Goal: Communication & Community: Answer question/provide support

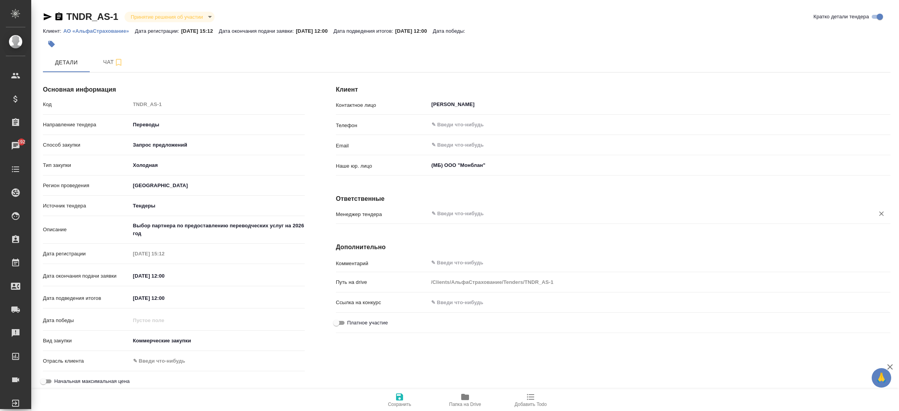
drag, startPoint x: 475, startPoint y: 204, endPoint x: 471, endPoint y: 219, distance: 15.9
click at [471, 219] on div "Клиент Контактное лицо Алеся Столярова ​ Телефон ​ Email ​ Наше юр. лицо (МБ) О…" at bounding box center [612, 236] width 585 height 347
click at [471, 219] on div "​" at bounding box center [659, 214] width 462 height 14
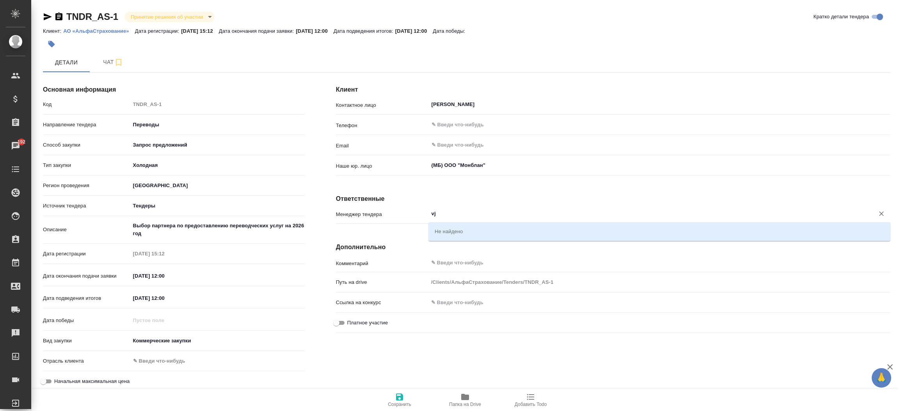
type input "v"
click at [463, 233] on li "[PERSON_NAME]" at bounding box center [659, 231] width 462 height 14
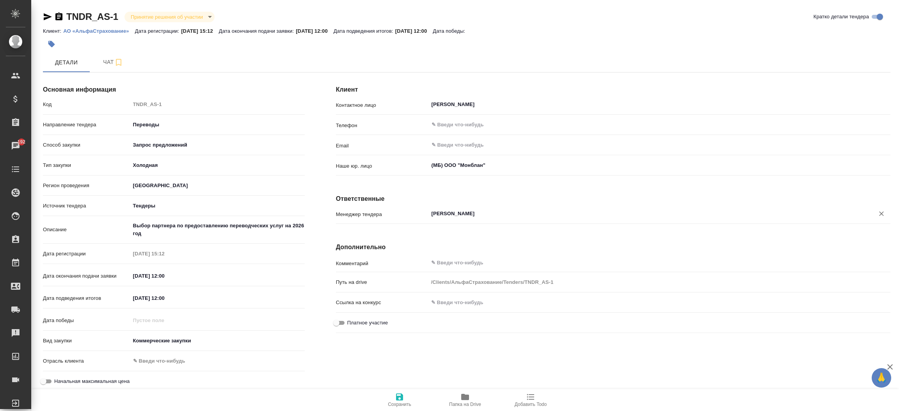
type input "[PERSON_NAME]"
click at [406, 407] on button "Сохранить" at bounding box center [400, 400] width 66 height 22
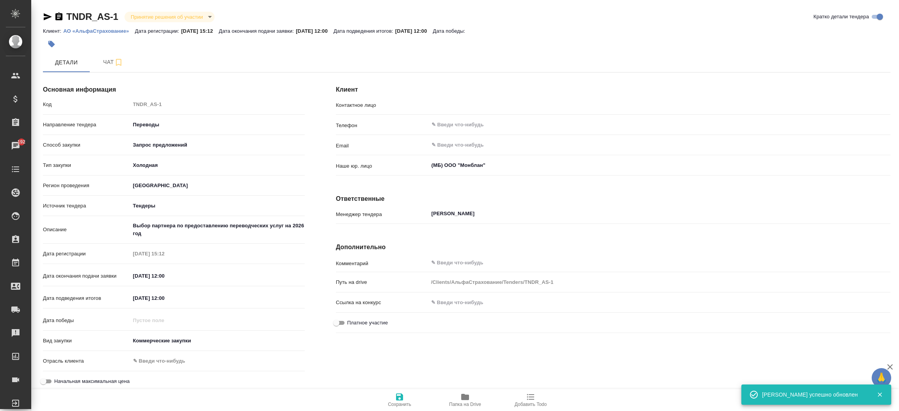
type input "Алеся Столярова"
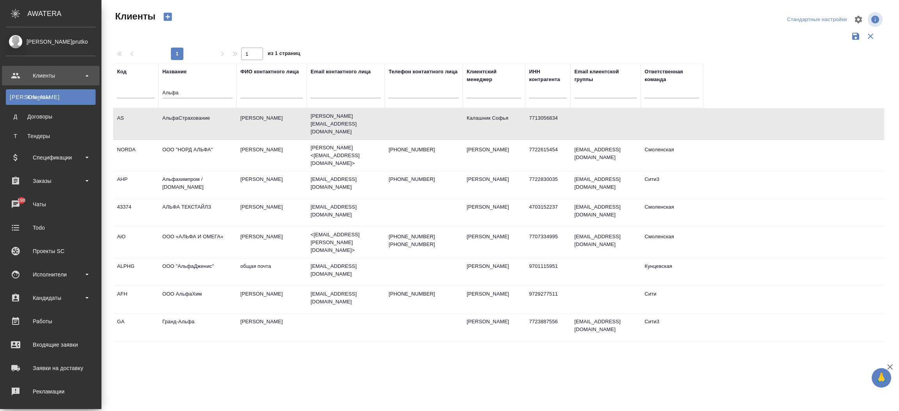
select select "RU"
click at [34, 341] on div "Входящие заявки" at bounding box center [51, 345] width 90 height 12
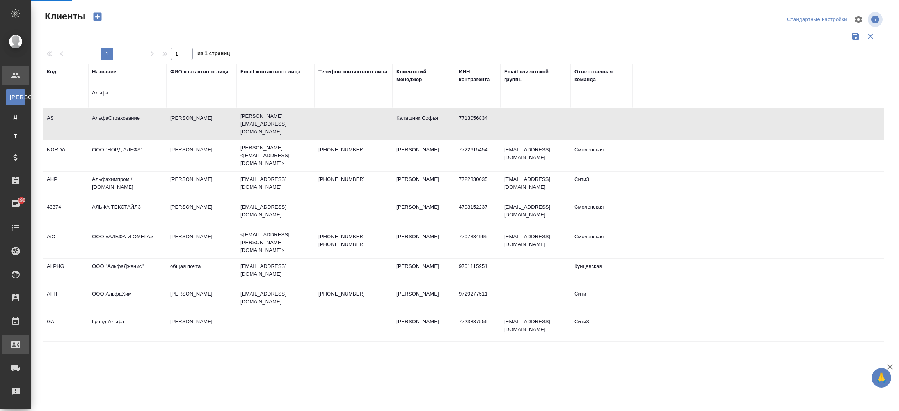
click at [16, 341] on div "Входящие заявки" at bounding box center [6, 345] width 20 height 12
select select "RU"
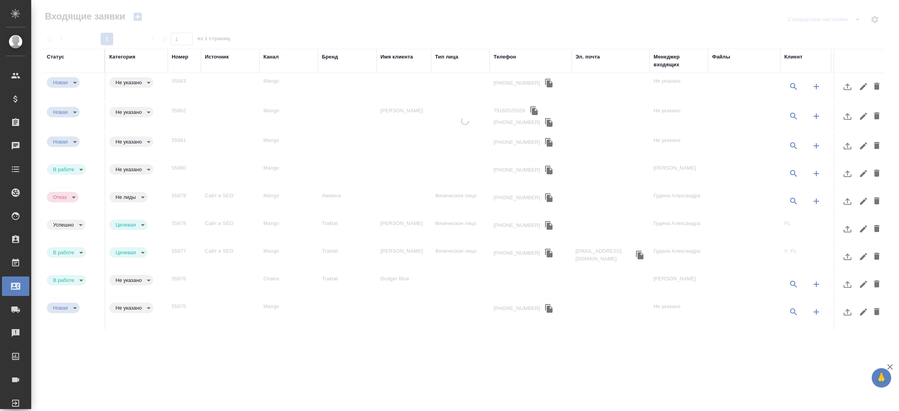
click at [507, 55] on div "Телефон" at bounding box center [504, 57] width 23 height 8
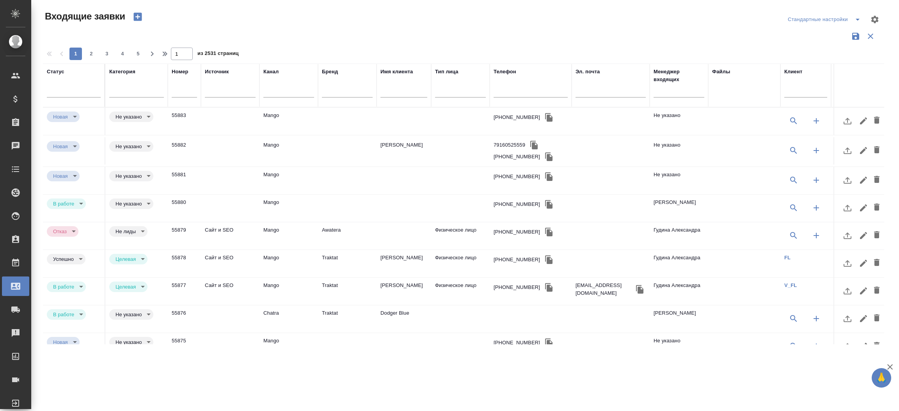
click at [506, 91] on input "text" at bounding box center [530, 92] width 74 height 10
paste input "79852334582"
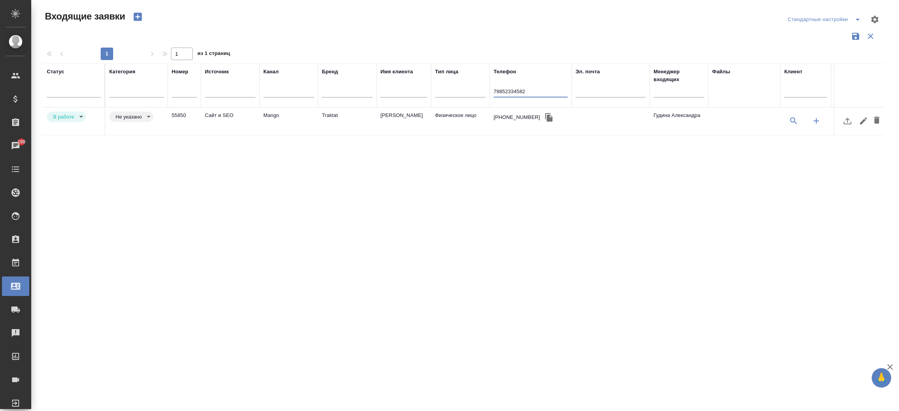
type input "79852334582"
click at [261, 112] on td "Mango" at bounding box center [288, 121] width 59 height 27
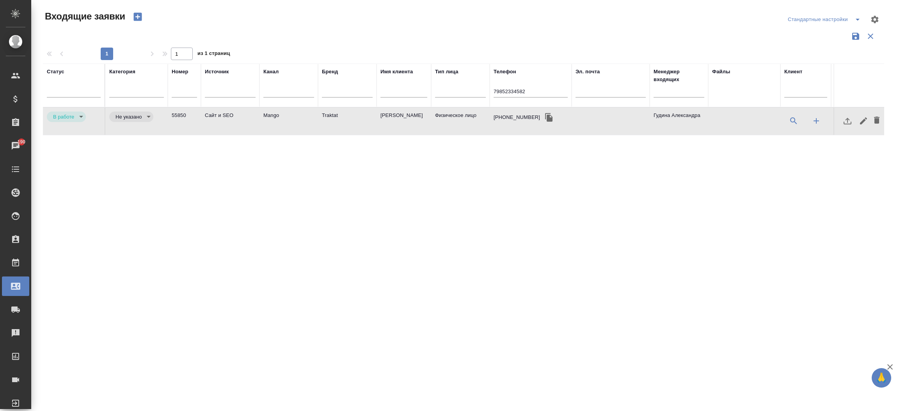
click at [261, 112] on td "Mango" at bounding box center [288, 121] width 59 height 27
click at [233, 112] on td "Сайт и SEO" at bounding box center [230, 121] width 59 height 27
click at [226, 115] on td "Сайт и SEO" at bounding box center [230, 121] width 59 height 27
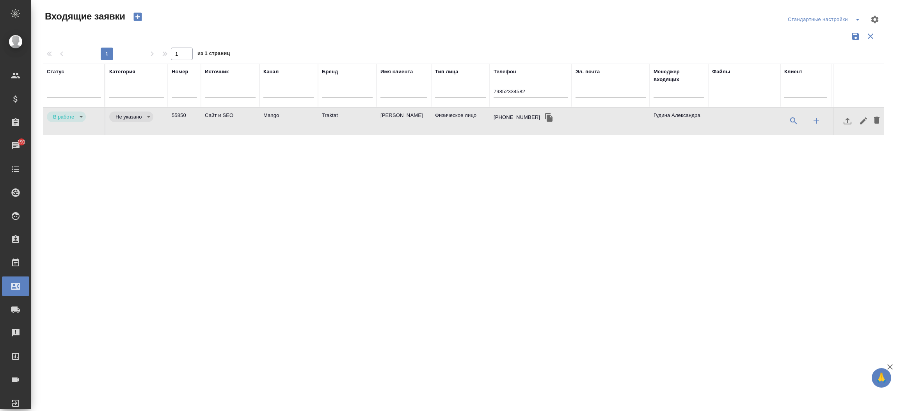
click at [338, 113] on td "Traktat" at bounding box center [347, 121] width 59 height 27
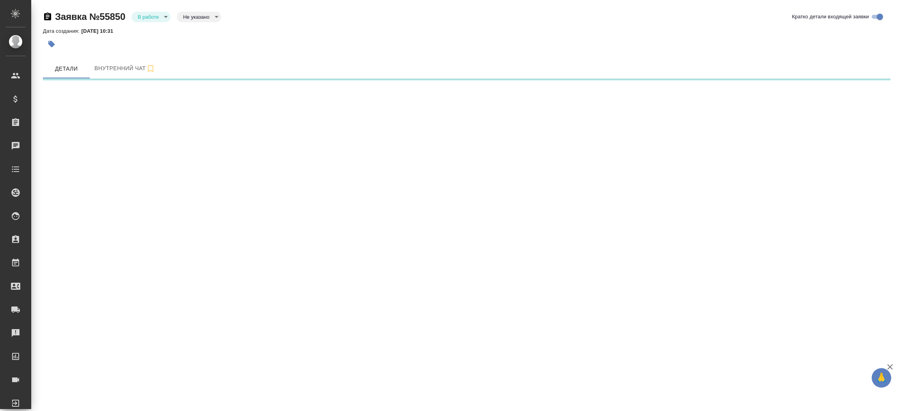
select select "RU"
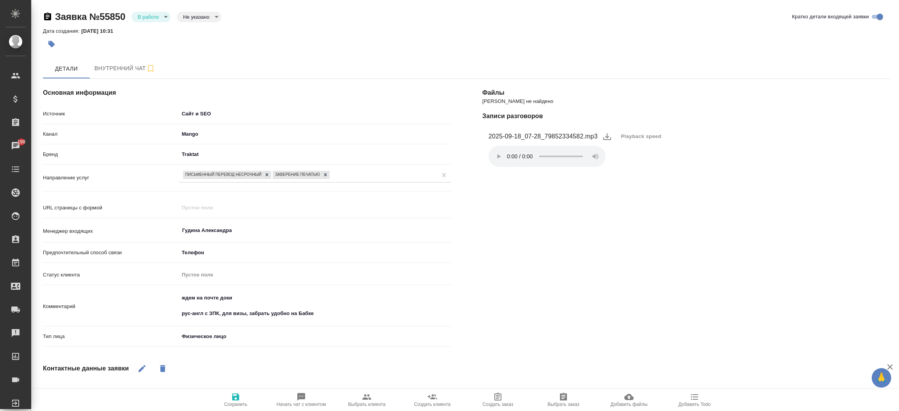
type textarea "x"
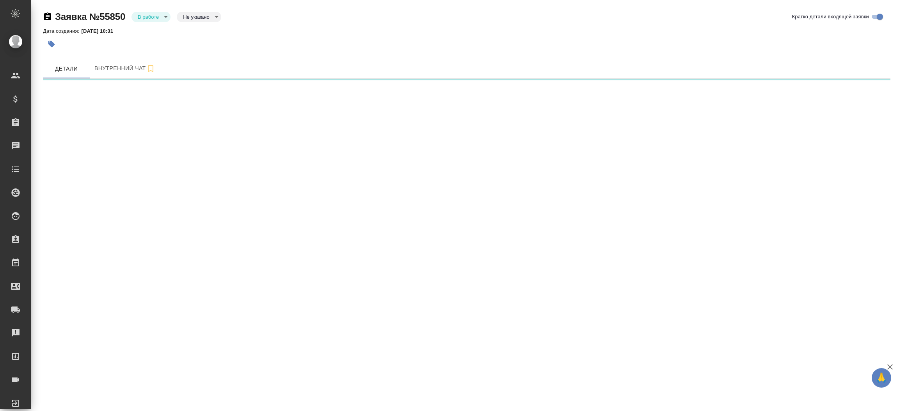
select select "RU"
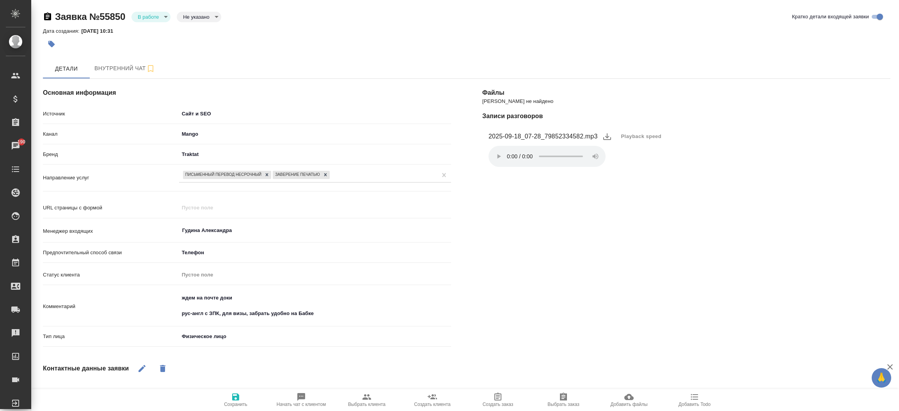
click at [311, 395] on span "Начать чат с клиентом" at bounding box center [301, 399] width 56 height 15
type textarea "x"
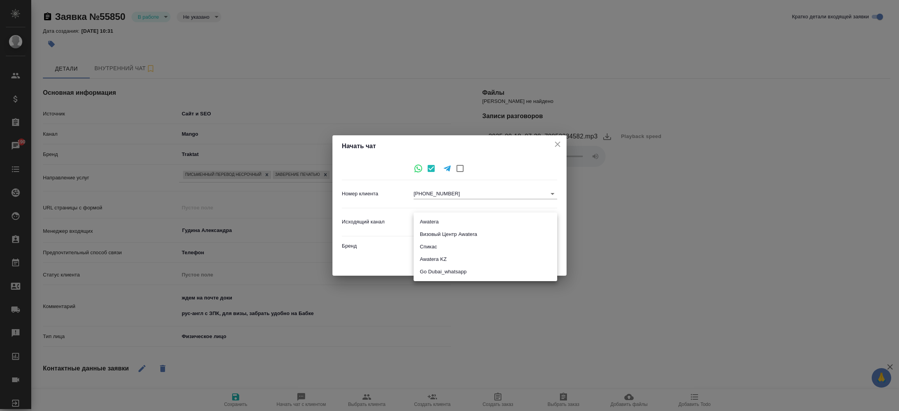
click at [424, 222] on body "🙏 .cls-1 fill:#fff; AWATERA Прутько Ирина i.prutko Клиенты Спецификации Заказы …" at bounding box center [449, 205] width 899 height 411
click at [440, 225] on li "Awatera" at bounding box center [485, 222] width 144 height 12
type input "2"
click at [542, 261] on span "Начать" at bounding box center [540, 263] width 19 height 9
type textarea "x"
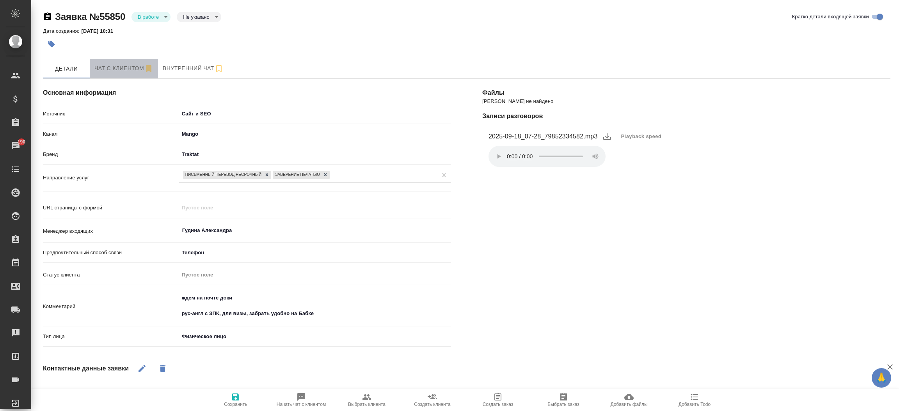
click at [103, 67] on span "Чат с клиентом" at bounding box center [123, 69] width 59 height 10
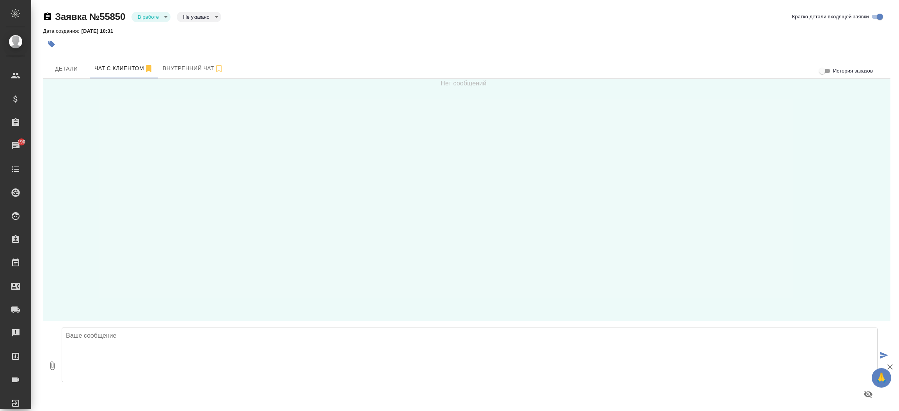
click at [198, 362] on textarea at bounding box center [470, 355] width 816 height 55
type textarea "L"
type textarea "Дмитрий, добрый день! Направьте пожалуйста документы для расчета стоимости и ср…"
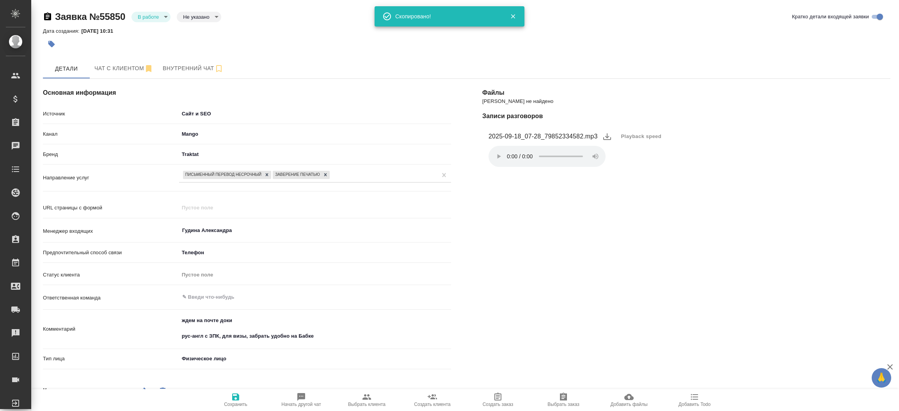
select select "RU"
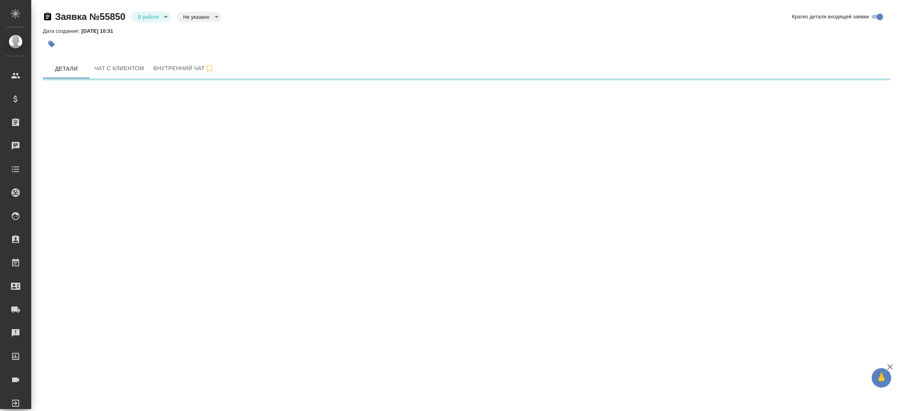
select select "RU"
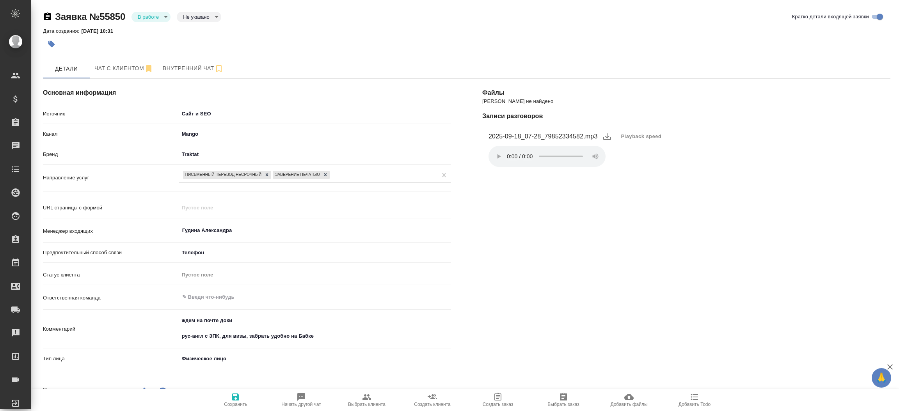
type textarea "x"
click at [110, 76] on button "Чат с клиентом" at bounding box center [124, 69] width 68 height 20
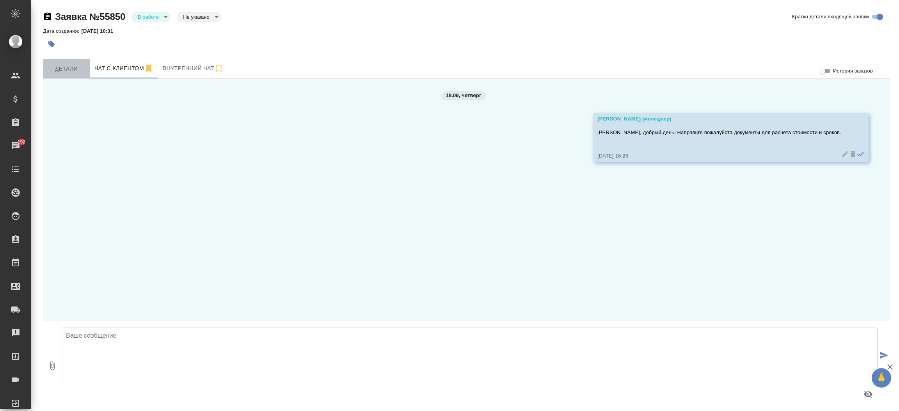
click at [69, 66] on span "Детали" at bounding box center [66, 69] width 37 height 10
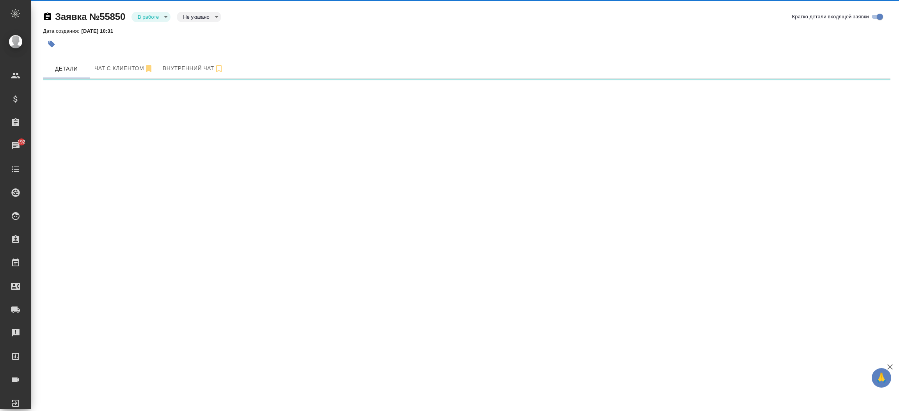
select select "RU"
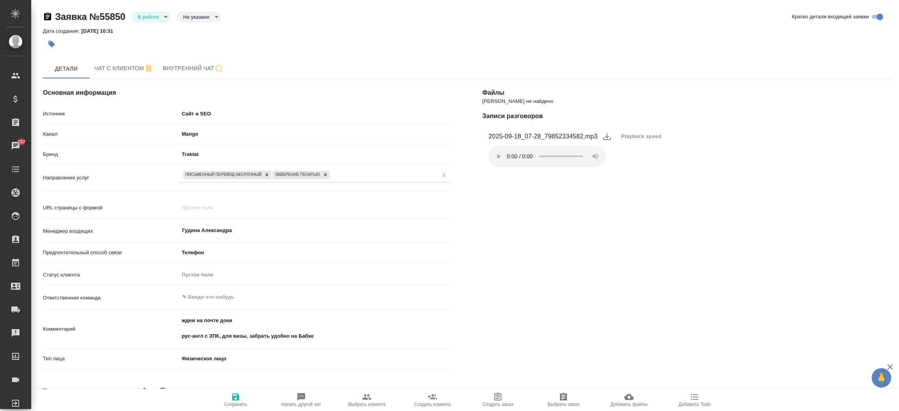
type textarea "x"
click at [115, 67] on span "Чат с клиентом" at bounding box center [123, 69] width 59 height 10
